Goal: Information Seeking & Learning: Find contact information

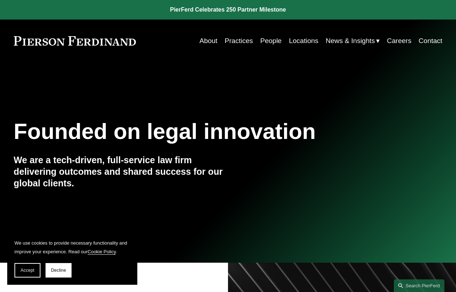
click at [265, 38] on link "People" at bounding box center [270, 41] width 21 height 14
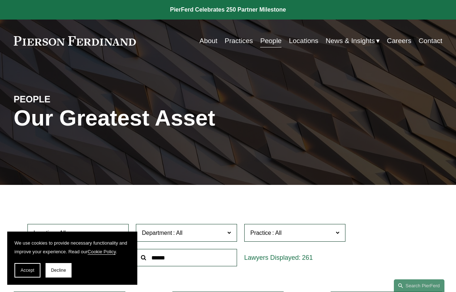
click at [206, 37] on link "About" at bounding box center [208, 41] width 18 height 14
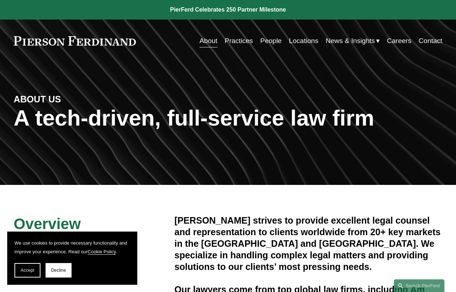
click at [272, 41] on link "People" at bounding box center [270, 41] width 21 height 14
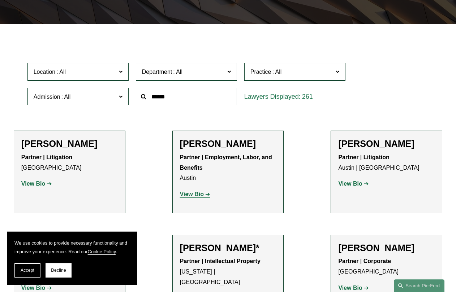
scroll to position [163, 0]
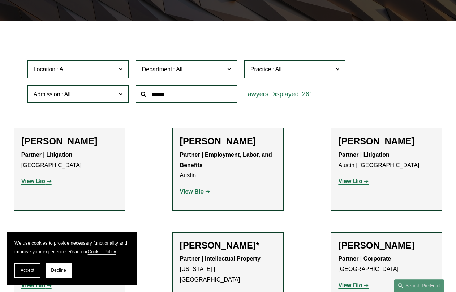
click at [207, 93] on input "text" at bounding box center [186, 94] width 101 height 18
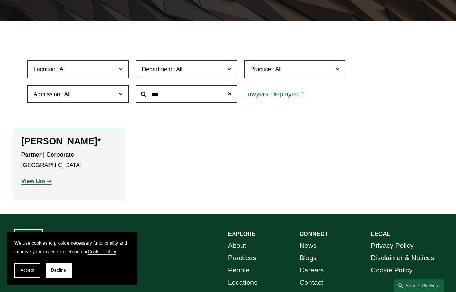
type input "***"
click at [38, 183] on strong "View Bio" at bounding box center [33, 181] width 24 height 6
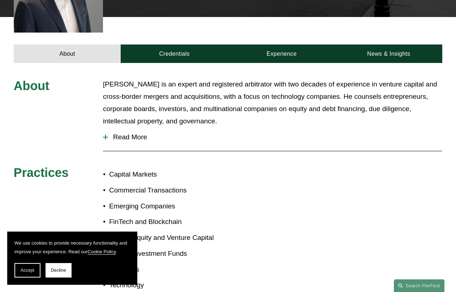
scroll to position [252, 0]
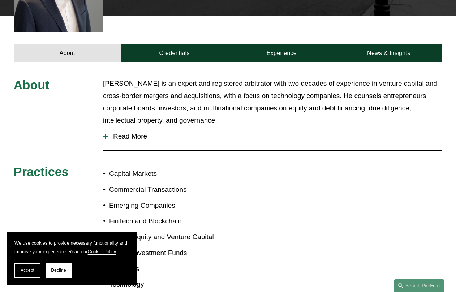
click at [104, 134] on div at bounding box center [105, 136] width 5 height 5
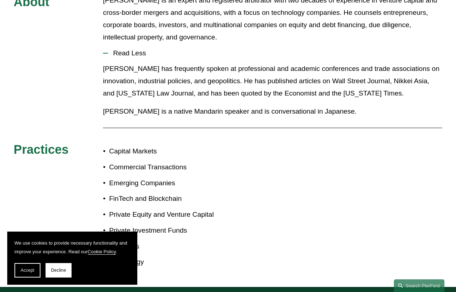
scroll to position [239, 0]
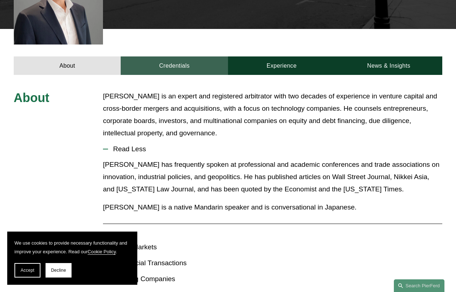
click at [170, 56] on link "Credentials" at bounding box center [174, 65] width 107 height 18
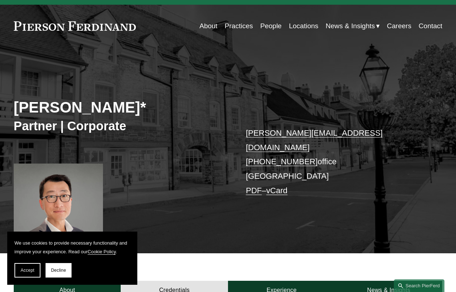
scroll to position [0, 0]
